Goal: Information Seeking & Learning: Learn about a topic

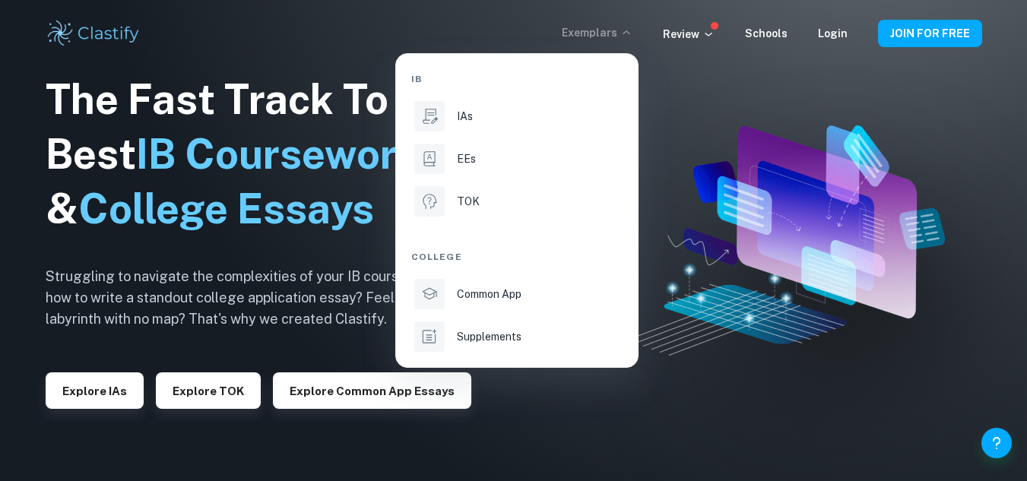
click at [628, 32] on div at bounding box center [513, 240] width 1027 height 481
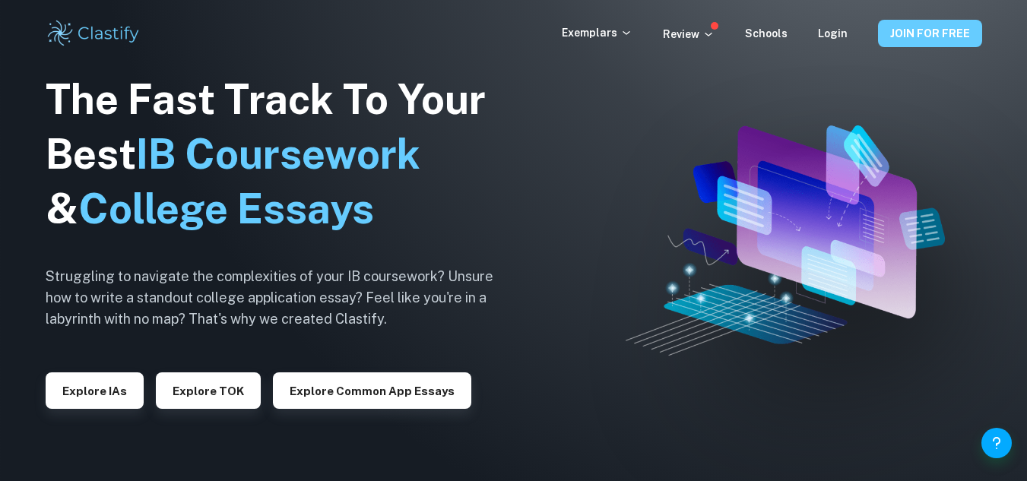
click at [947, 29] on button "JOIN FOR FREE" at bounding box center [930, 33] width 104 height 27
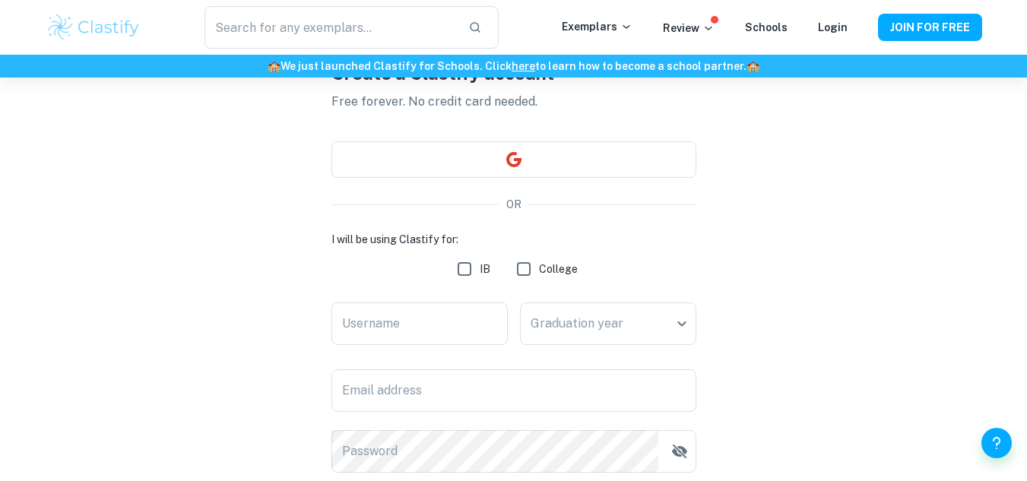
scroll to position [29, 0]
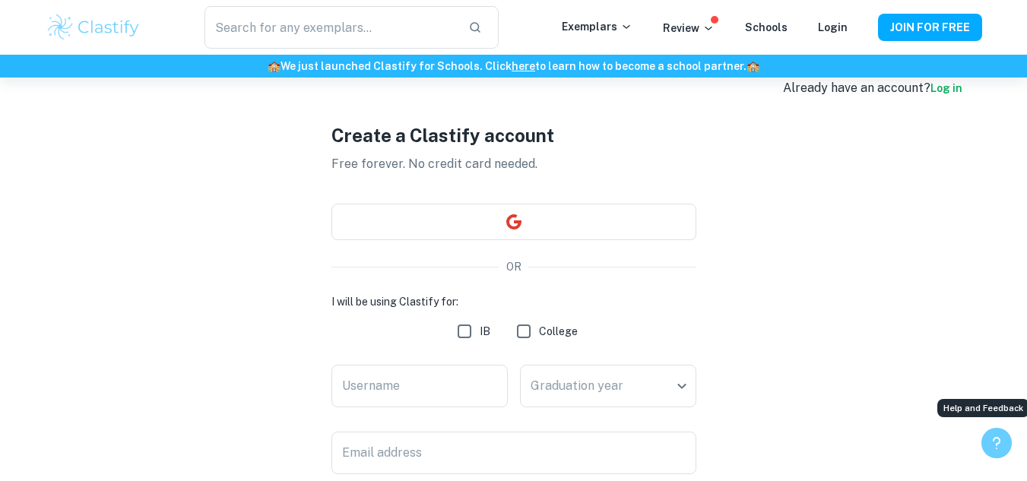
click at [1003, 440] on icon "Help and Feedback" at bounding box center [997, 443] width 18 height 18
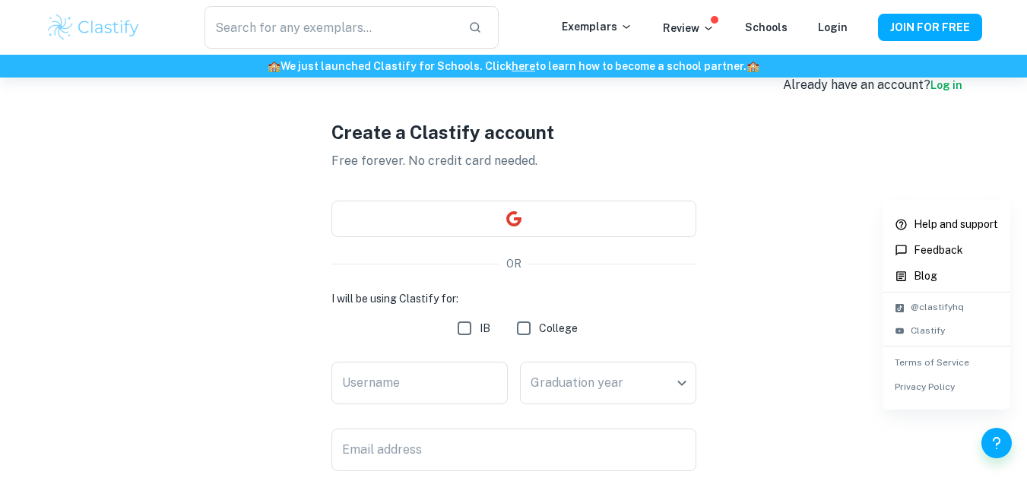
scroll to position [36, 0]
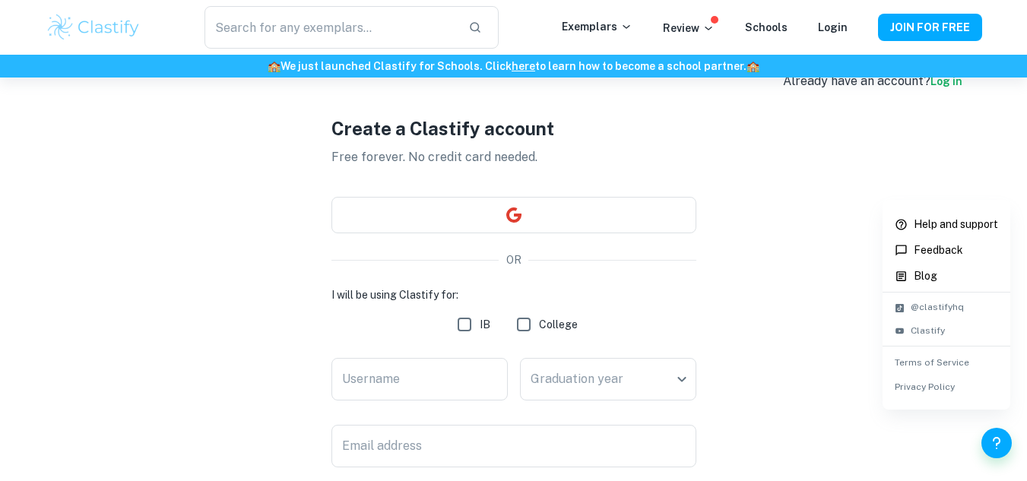
click at [977, 228] on p "Help and support" at bounding box center [956, 224] width 84 height 17
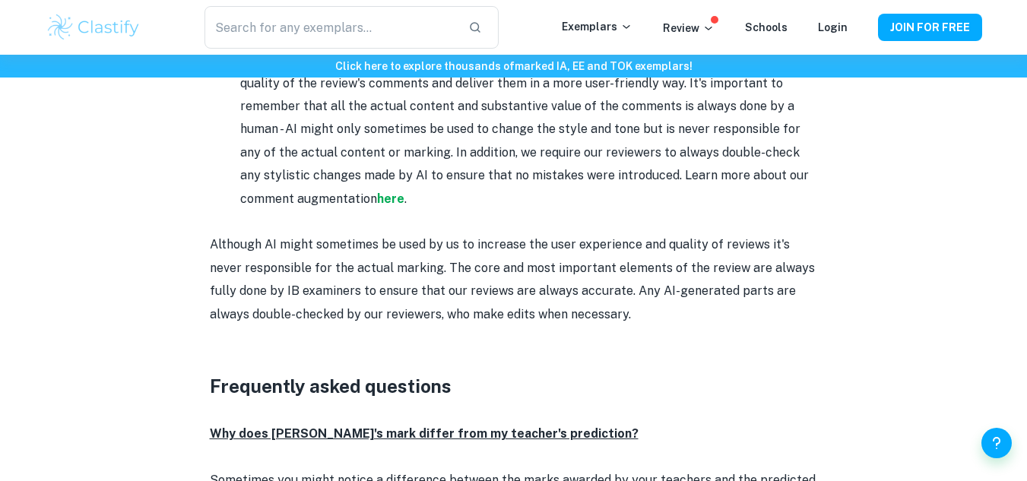
scroll to position [2190, 0]
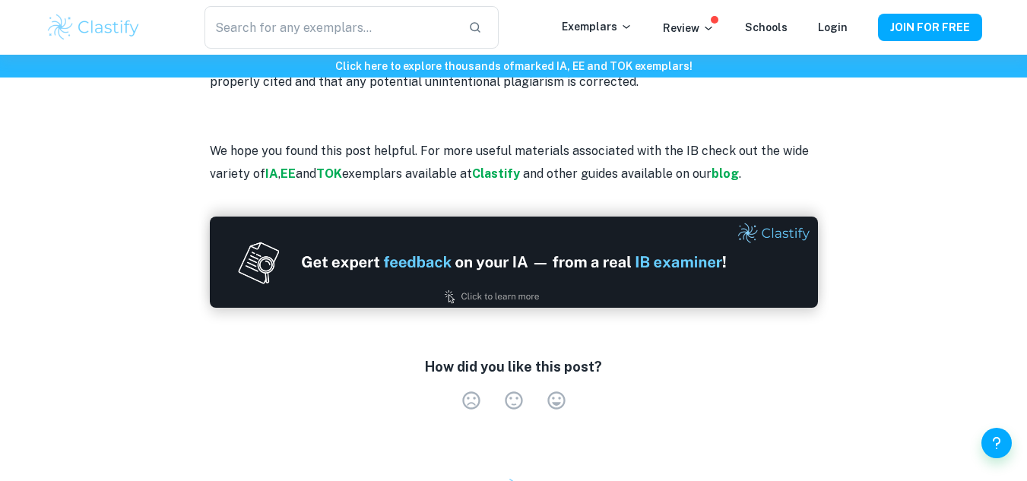
scroll to position [3067, 0]
